Goal: Task Accomplishment & Management: Manage account settings

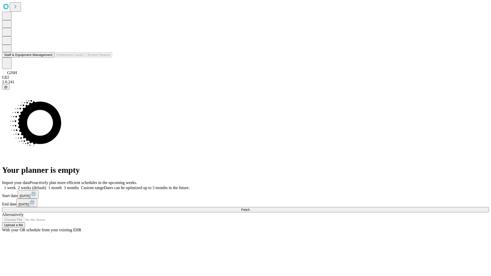
click at [49, 58] on button "Staff & Equipment Management" at bounding box center [28, 54] width 52 height 5
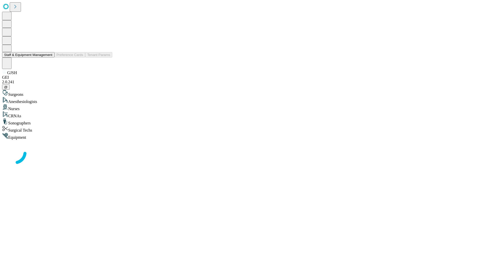
click at [49, 58] on button "Staff & Equipment Management" at bounding box center [28, 54] width 52 height 5
